Goal: Transaction & Acquisition: Download file/media

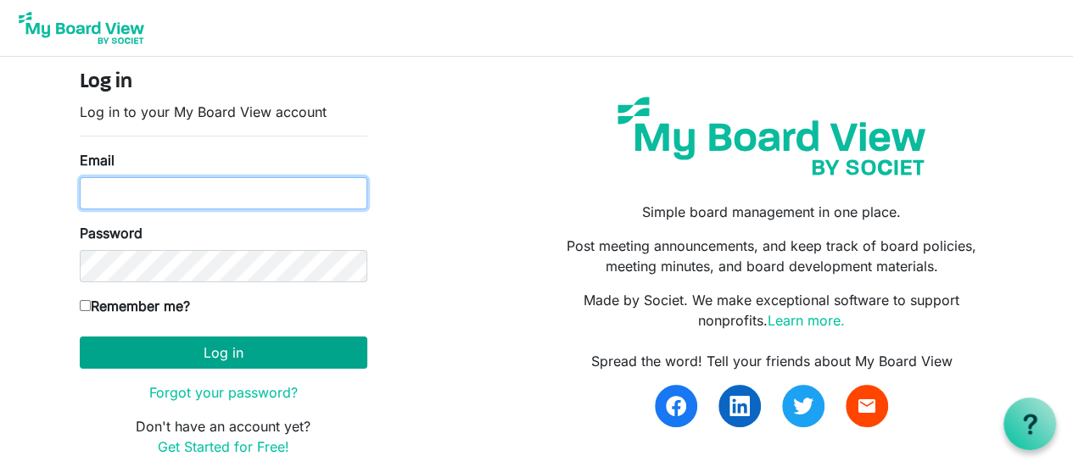
type input "[EMAIL_ADDRESS][DOMAIN_NAME]"
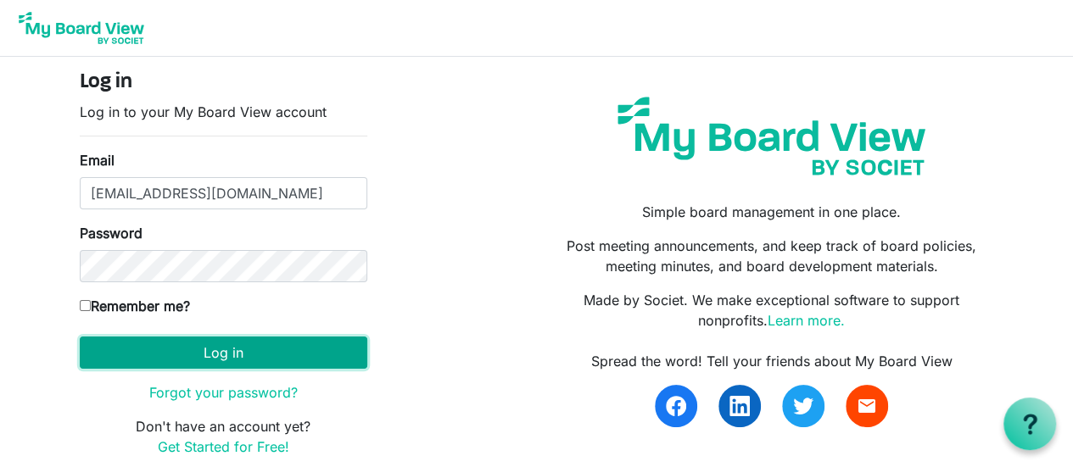
click at [187, 358] on button "Log in" at bounding box center [224, 353] width 288 height 32
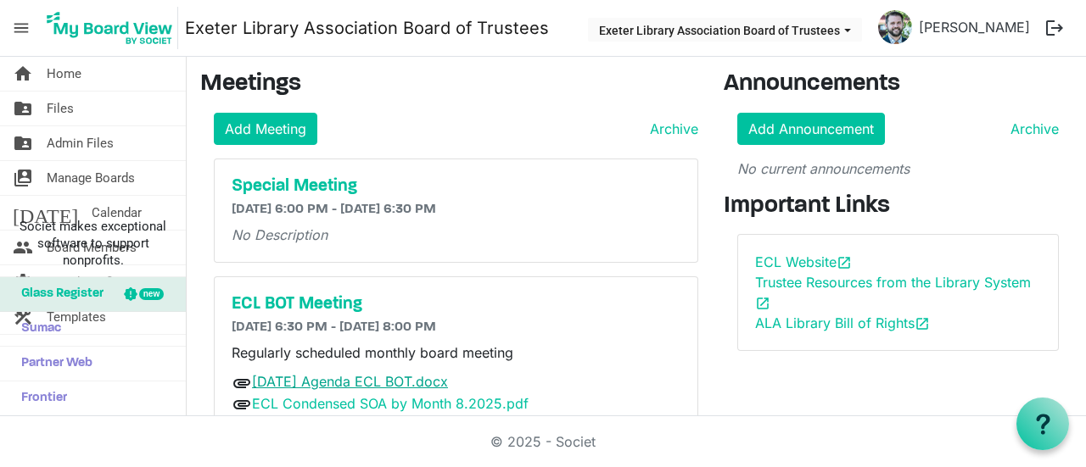
click at [352, 374] on link "[DATE] Agenda ECL BOT.docx" at bounding box center [350, 381] width 196 height 17
click at [387, 403] on link "ECL Condensed SOA by Month 8.2025.pdf" at bounding box center [390, 403] width 277 height 17
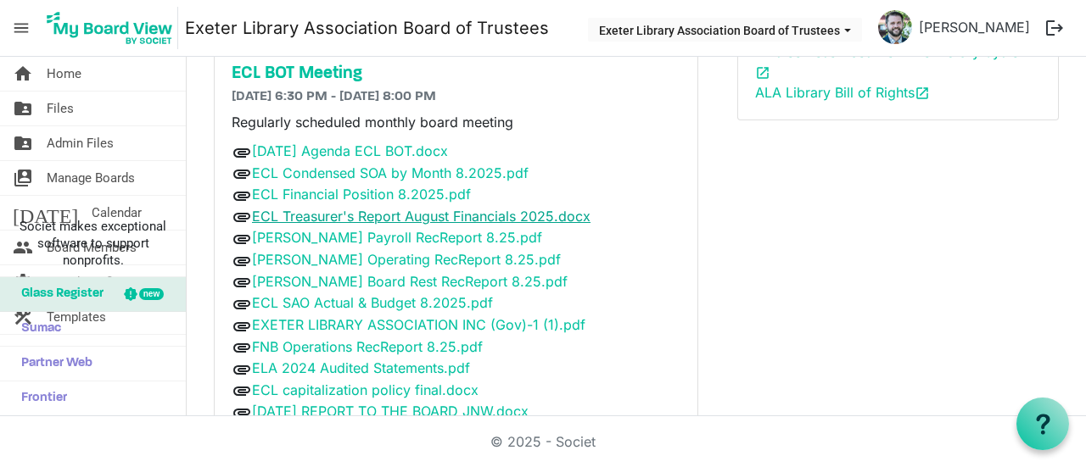
scroll to position [316, 0]
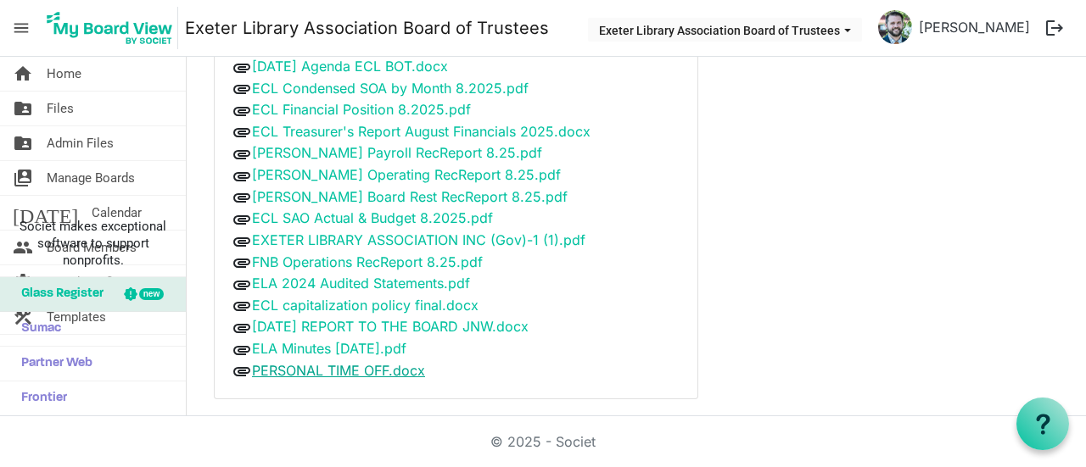
click at [301, 362] on link "PERSONAL TIME OFF.docx" at bounding box center [338, 370] width 173 height 17
click at [324, 342] on link "ELA Minutes [DATE].pdf" at bounding box center [329, 348] width 154 height 17
click at [329, 319] on link "[DATE] REPORT TO THE BOARD JNW.docx" at bounding box center [390, 326] width 277 height 17
click at [344, 298] on link "ECL capitalization policy final.docx" at bounding box center [365, 305] width 226 height 17
click at [330, 275] on link "ELA 2024 Audited Statements.pdf" at bounding box center [361, 283] width 218 height 17
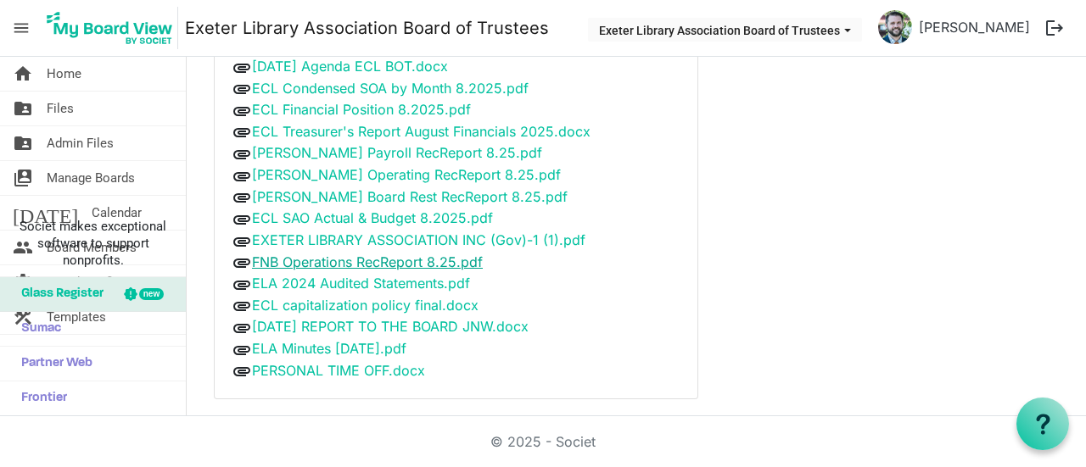
click at [360, 257] on link "FNB Operations RecReport 8.25.pdf" at bounding box center [367, 262] width 231 height 17
click at [340, 237] on link "EXETER LIBRARY ASSOCIATION INC (Gov)-1 (1).pdf" at bounding box center [418, 240] width 333 height 17
click at [802, 309] on div "Announcements Add Announcement Archive No current announcements Important Links…" at bounding box center [898, 84] width 374 height 658
click at [353, 191] on link "[PERSON_NAME] Board Rest RecReport 8.25.pdf" at bounding box center [410, 196] width 316 height 17
click at [415, 148] on link "[PERSON_NAME] Payroll RecReport 8.25.pdf" at bounding box center [397, 152] width 290 height 17
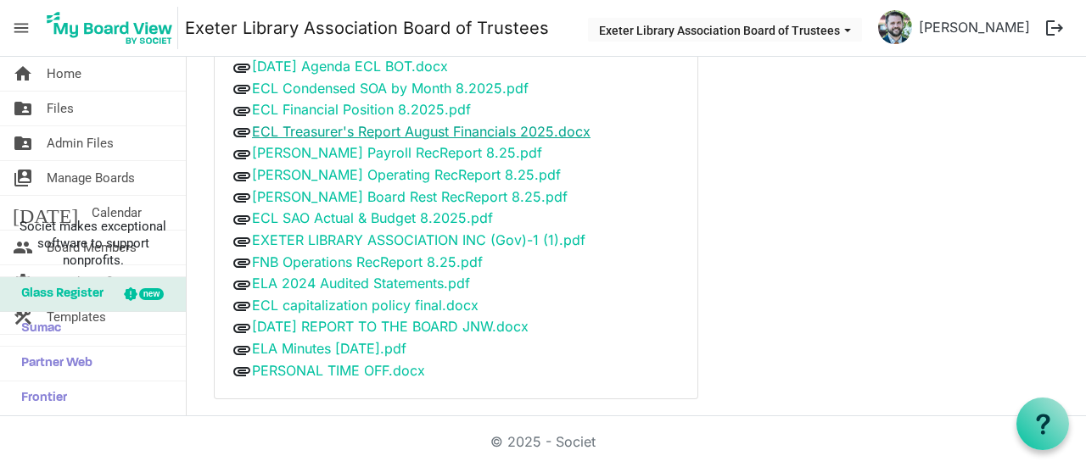
click at [324, 130] on link "ECL Treasurer's Report August Financials 2025.docx" at bounding box center [421, 131] width 338 height 17
click at [352, 108] on link "ECL Financial Position 8.2025.pdf" at bounding box center [361, 109] width 219 height 17
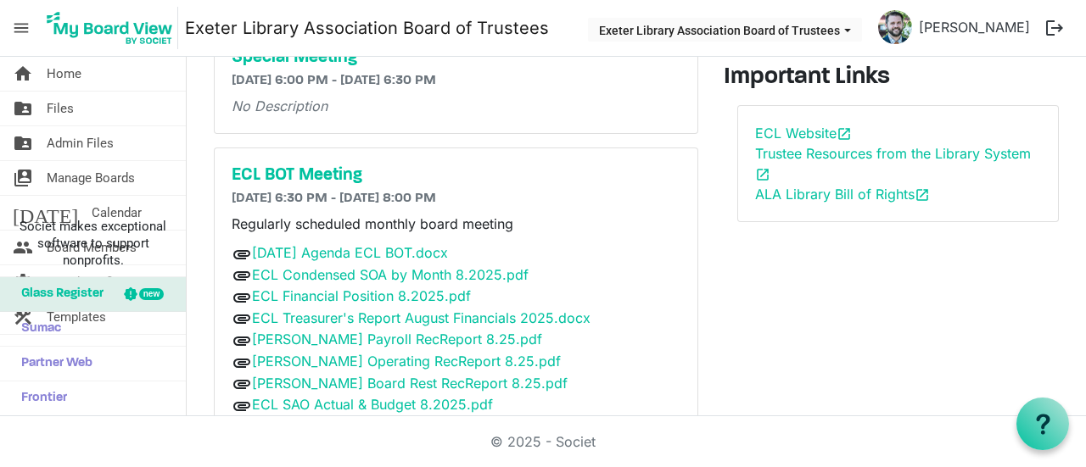
scroll to position [0, 0]
